Goal: Consume media (video, audio): Consume media (video, audio)

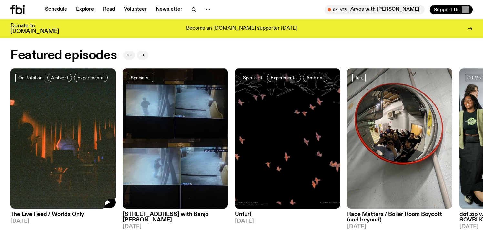
scroll to position [285, 0]
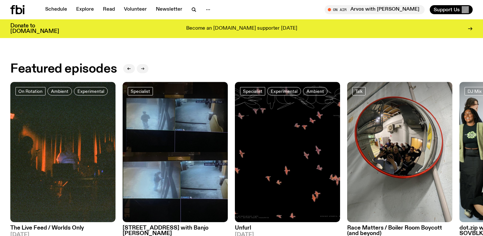
click at [144, 67] on icon "button" at bounding box center [143, 69] width 4 height 4
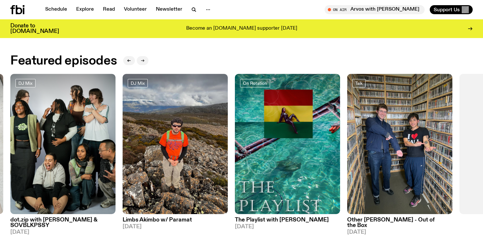
scroll to position [294, 0]
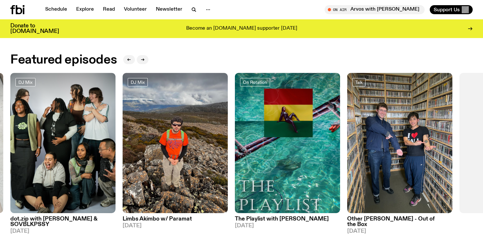
click at [349, 218] on h3 "Other [PERSON_NAME] - Out of the Box" at bounding box center [399, 222] width 105 height 11
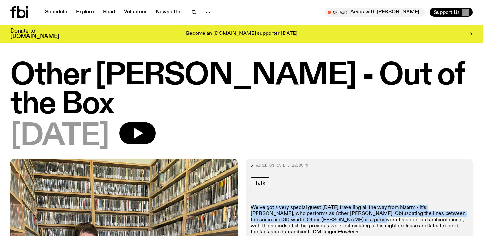
drag, startPoint x: 316, startPoint y: 170, endPoint x: 322, endPoint y: 194, distance: 24.9
click at [322, 194] on div "Talk We’ve got a very special guest [DATE] travelling all the way from Naarm - …" at bounding box center [359, 229] width 217 height 105
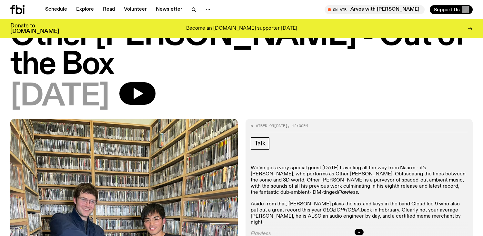
scroll to position [36, 0]
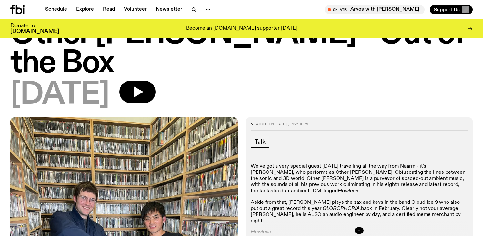
click at [358, 229] on icon "button" at bounding box center [359, 231] width 4 height 4
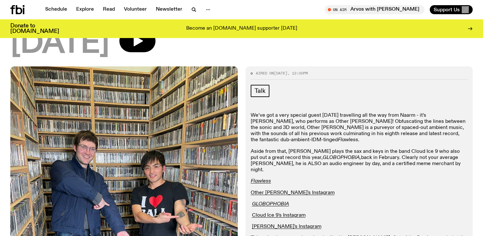
scroll to position [145, 0]
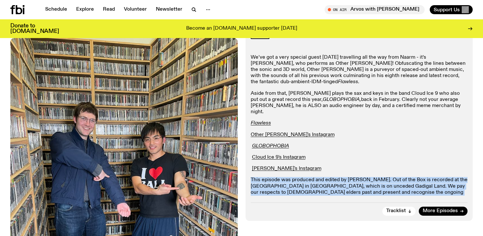
drag, startPoint x: 337, startPoint y: 142, endPoint x: 342, endPoint y: 159, distance: 18.2
click at [342, 159] on div "We’ve got a very special guest [DATE] travelling all the way from Naarm - it’s …" at bounding box center [359, 132] width 217 height 154
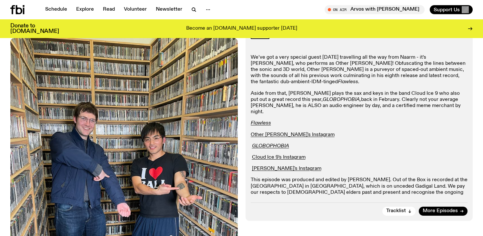
click at [341, 177] on p "This episode was produced and edited by [PERSON_NAME]. Out of the Box is record…" at bounding box center [359, 192] width 217 height 31
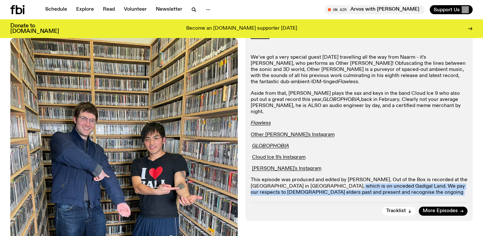
drag, startPoint x: 342, startPoint y: 166, endPoint x: 335, endPoint y: 146, distance: 21.0
click at [335, 177] on p "This episode was produced and edited by [PERSON_NAME]. Out of the Box is record…" at bounding box center [359, 192] width 217 height 31
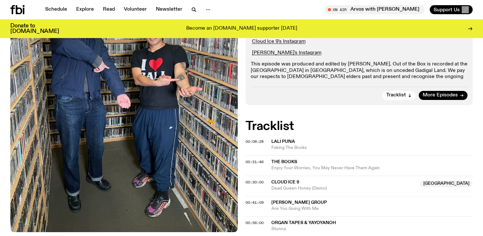
scroll to position [0, 0]
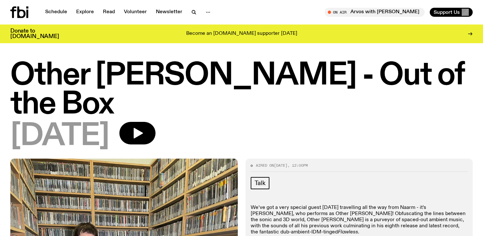
click at [17, 10] on icon at bounding box center [19, 12] width 18 height 12
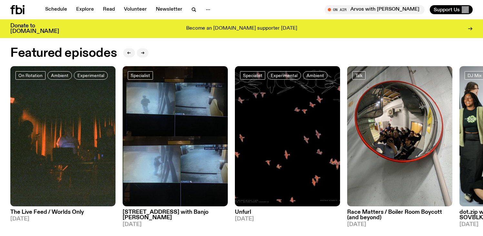
scroll to position [299, 0]
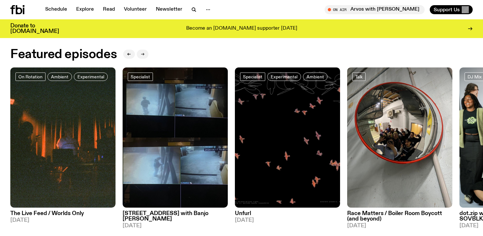
click at [141, 54] on icon "button" at bounding box center [143, 54] width 4 height 4
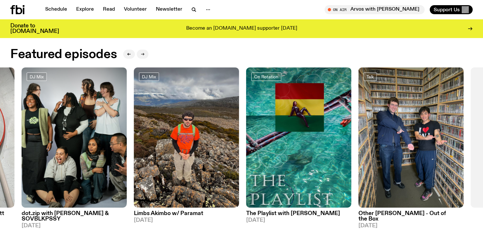
click at [141, 54] on icon "button" at bounding box center [143, 54] width 4 height 4
